Goal: Task Accomplishment & Management: Use online tool/utility

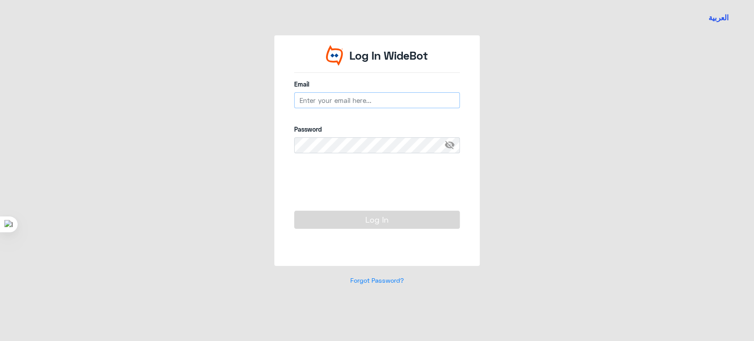
click at [434, 96] on input "email" at bounding box center [377, 100] width 166 height 16
type input "[EMAIL_ADDRESS][DOMAIN_NAME]"
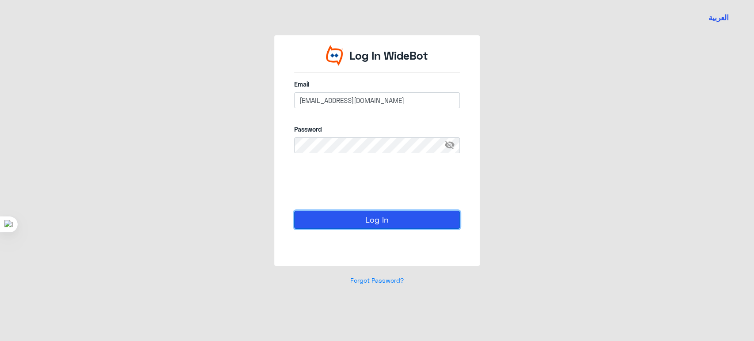
click at [347, 225] on button "Log In" at bounding box center [377, 220] width 166 height 18
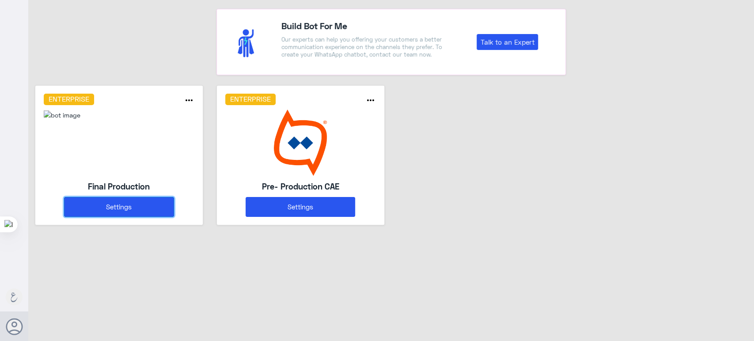
click at [149, 208] on button "Settings" at bounding box center [119, 207] width 110 height 20
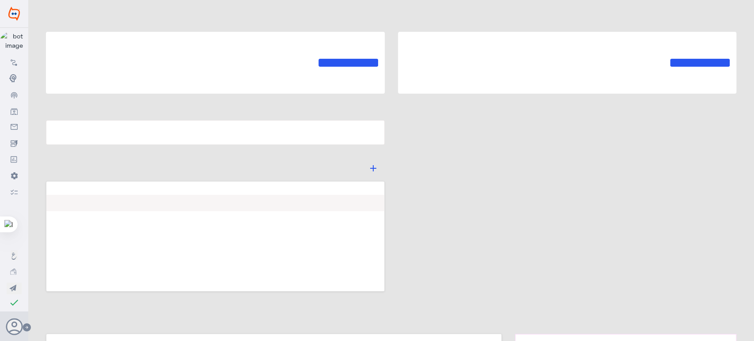
type input "Final Production"
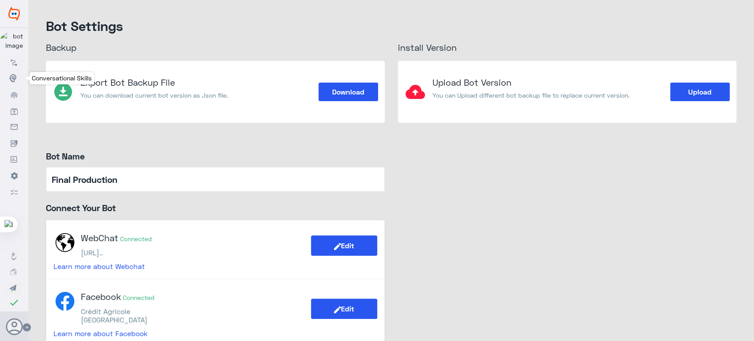
click at [18, 80] on icon at bounding box center [14, 78] width 10 height 10
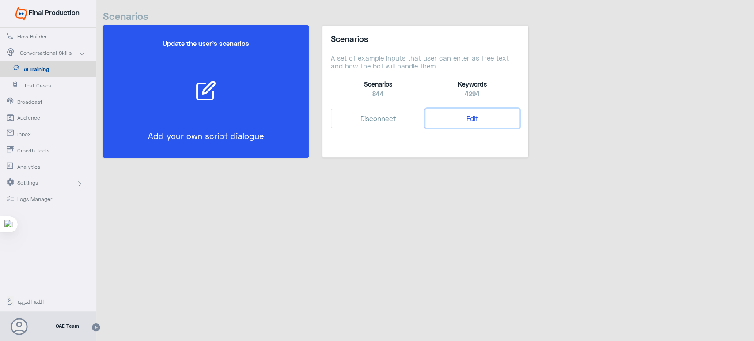
click at [476, 122] on button "Edit" at bounding box center [473, 119] width 94 height 20
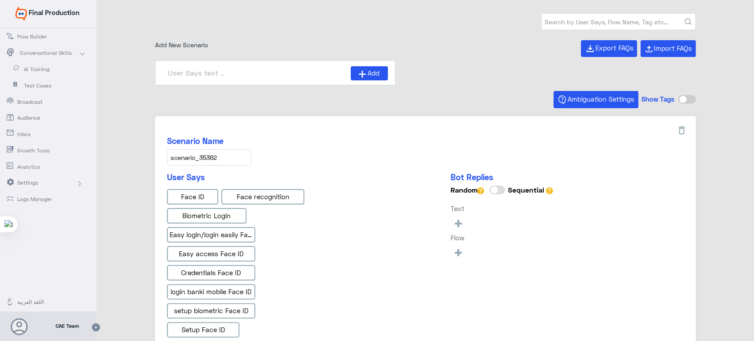
type input "Face ID En"
type input "Face ID AR"
type input "Instapay AR"
type input "Instapay EN"
type input "IBAN AR"
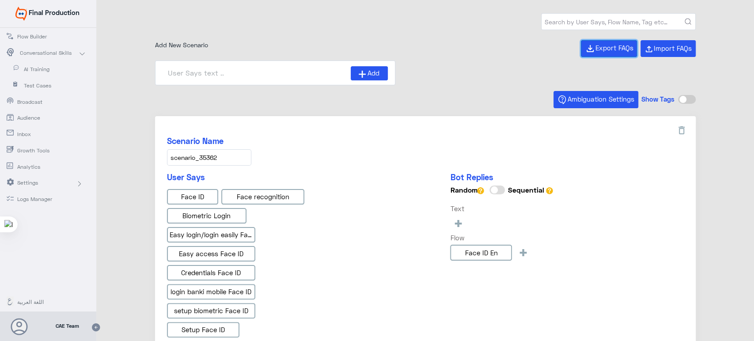
click at [609, 52] on button "Export FAQs" at bounding box center [609, 48] width 56 height 17
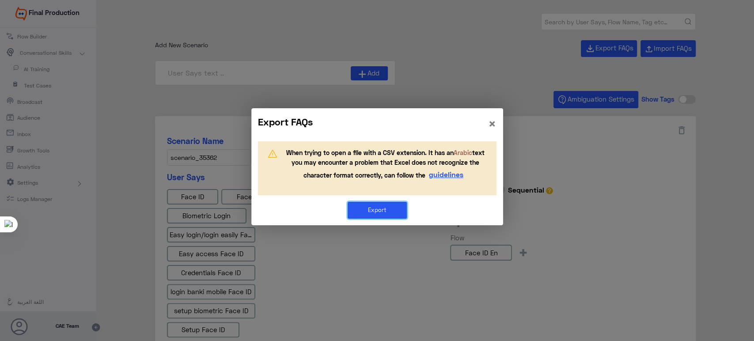
click at [379, 213] on button "Export" at bounding box center [377, 210] width 59 height 17
click at [493, 121] on span "×" at bounding box center [492, 123] width 8 height 16
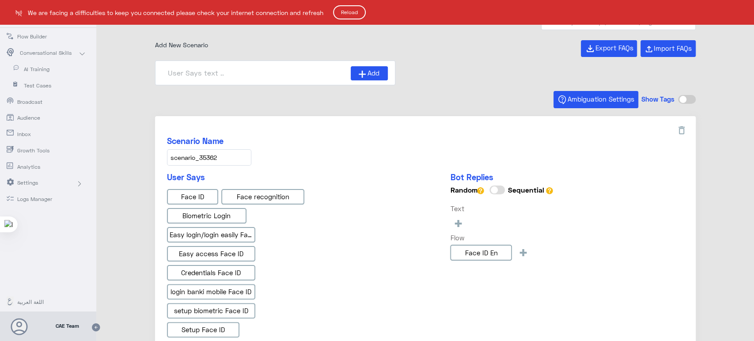
click at [340, 9] on button "Reload" at bounding box center [349, 12] width 33 height 14
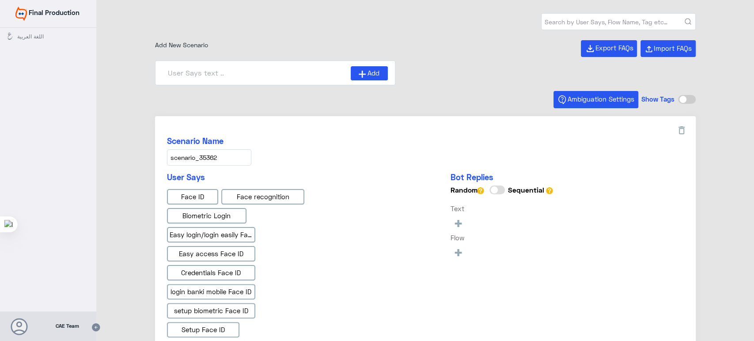
type input "IBAN AR"
type input "Face ID En"
type input "Face ID AR"
type input "Instapay AR"
type input "Instapay EN"
